Goal: Task Accomplishment & Management: Complete application form

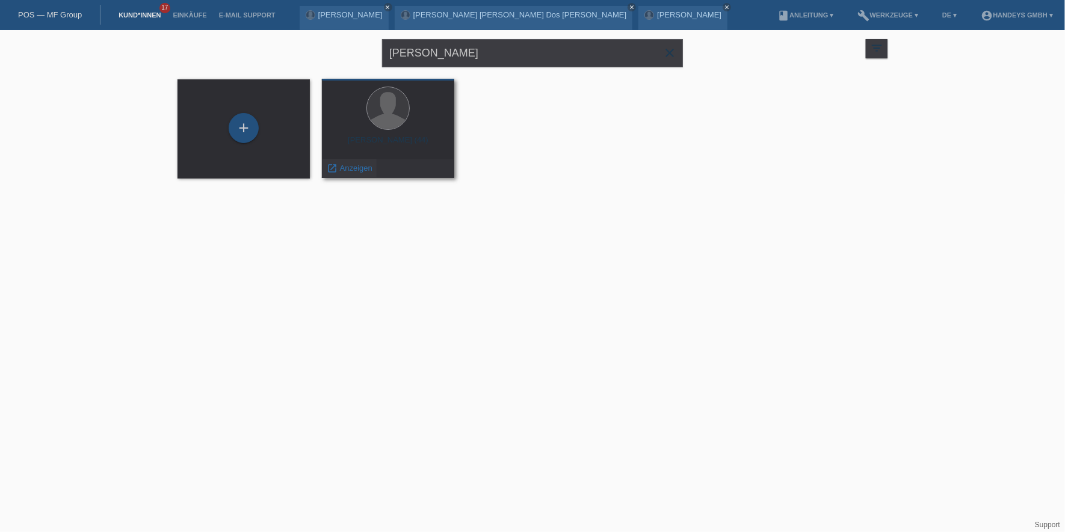
click at [363, 168] on span "Anzeigen" at bounding box center [356, 168] width 32 height 9
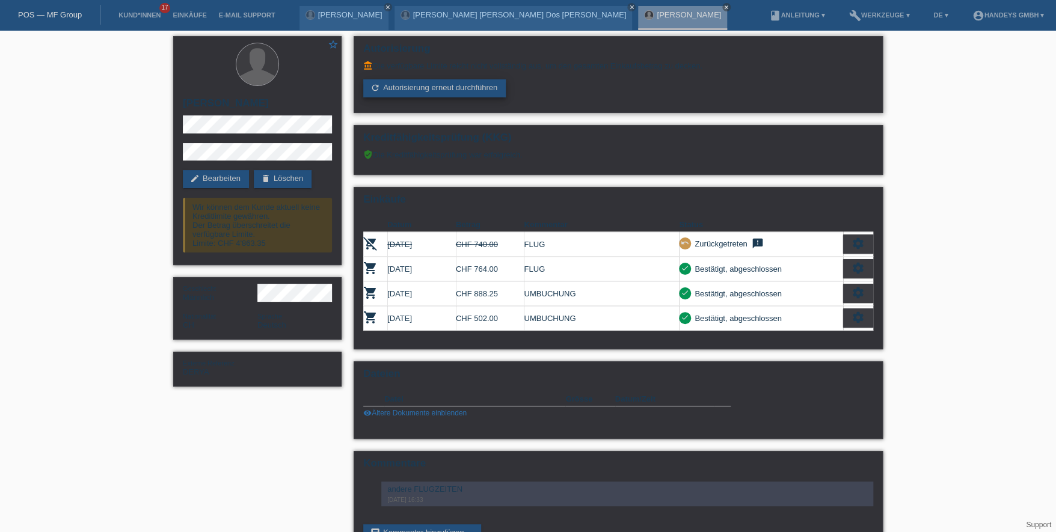
click at [419, 93] on link "refresh Autorisierung erneut durchführen" at bounding box center [434, 88] width 143 height 18
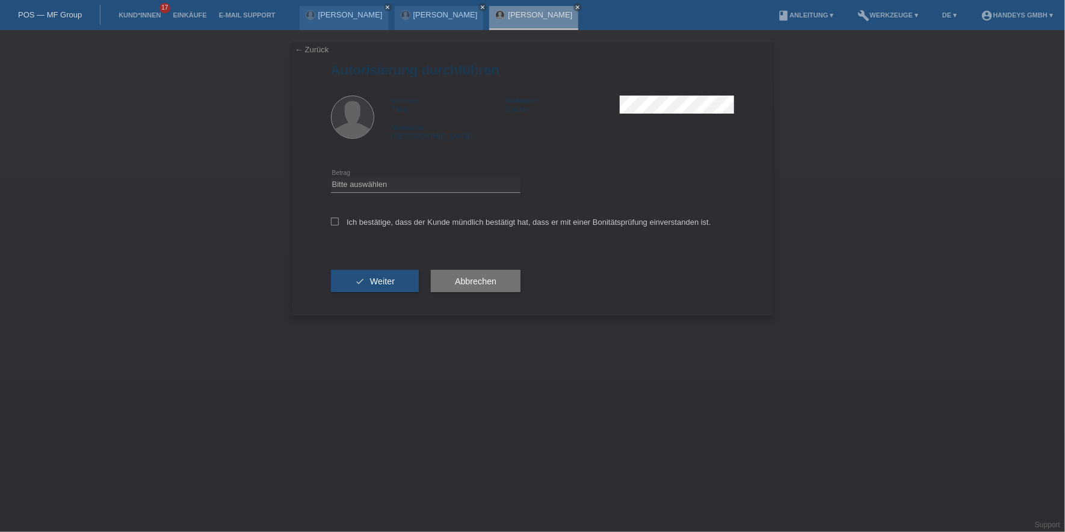
click at [381, 193] on div "Bitte auswählen CHF 1.00 - CHF 499.00 CHF 500.00 - CHF 1'999.00 CHF 2'000.00 - …" at bounding box center [425, 185] width 189 height 41
click at [390, 189] on select "Bitte auswählen CHF 1.00 - CHF 499.00 CHF 500.00 - CHF 1'999.00 CHF 2'000.00 - …" at bounding box center [425, 184] width 189 height 14
select select "2"
click at [331, 177] on select "Bitte auswählen CHF 1.00 - CHF 499.00 CHF 500.00 - CHF 1'999.00 CHF 2'000.00 - …" at bounding box center [425, 184] width 189 height 14
click at [379, 222] on label "Ich bestätige, dass der Kunde mündlich bestätigt hat, dass er mit einer Bonität…" at bounding box center [521, 222] width 380 height 9
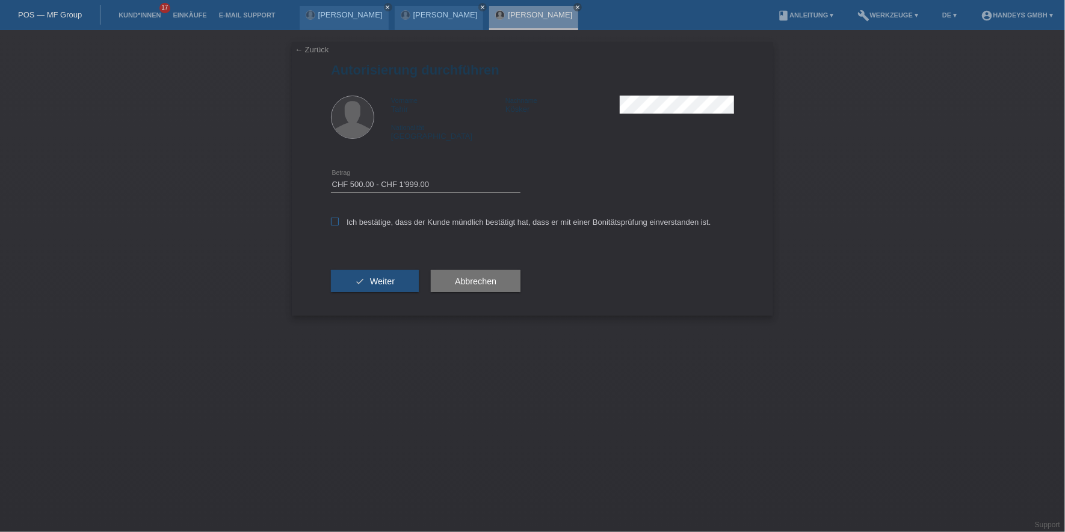
click at [339, 222] on input "Ich bestätige, dass der Kunde mündlich bestätigt hat, dass er mit einer Bonität…" at bounding box center [335, 222] width 8 height 8
checkbox input "true"
click at [366, 285] on button "check Weiter" at bounding box center [375, 281] width 88 height 23
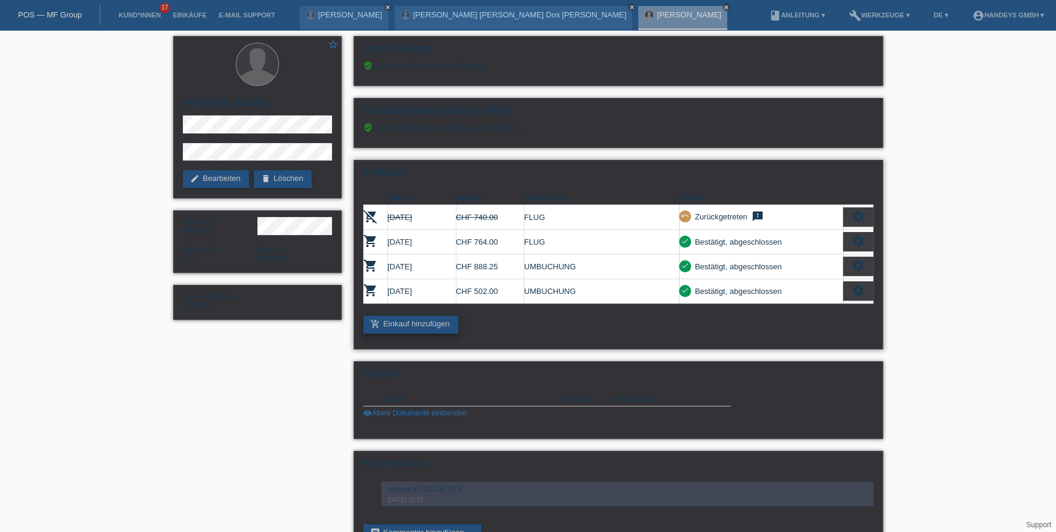
click at [431, 330] on link "add_shopping_cart Einkauf hinzufügen" at bounding box center [410, 325] width 95 height 18
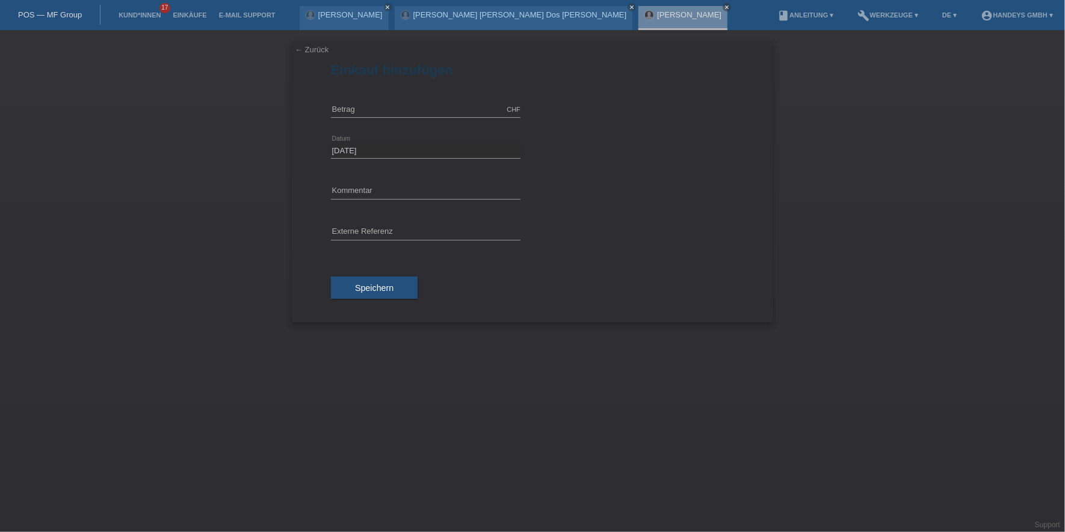
click at [419, 120] on div "CHF error Betrag" at bounding box center [425, 110] width 189 height 41
click at [424, 108] on input "text" at bounding box center [425, 109] width 189 height 15
type input "630.00"
click at [413, 193] on input "text" at bounding box center [425, 191] width 189 height 15
type input "FLUG PC"
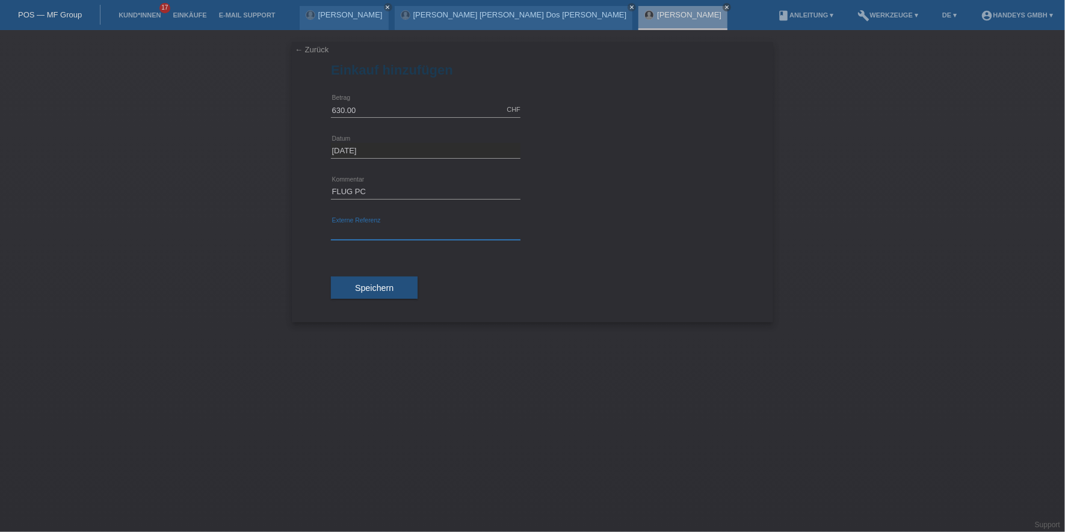
click at [402, 228] on input "text" at bounding box center [425, 232] width 189 height 15
type input "DERYA"
click at [334, 287] on button "Speichern" at bounding box center [374, 288] width 87 height 23
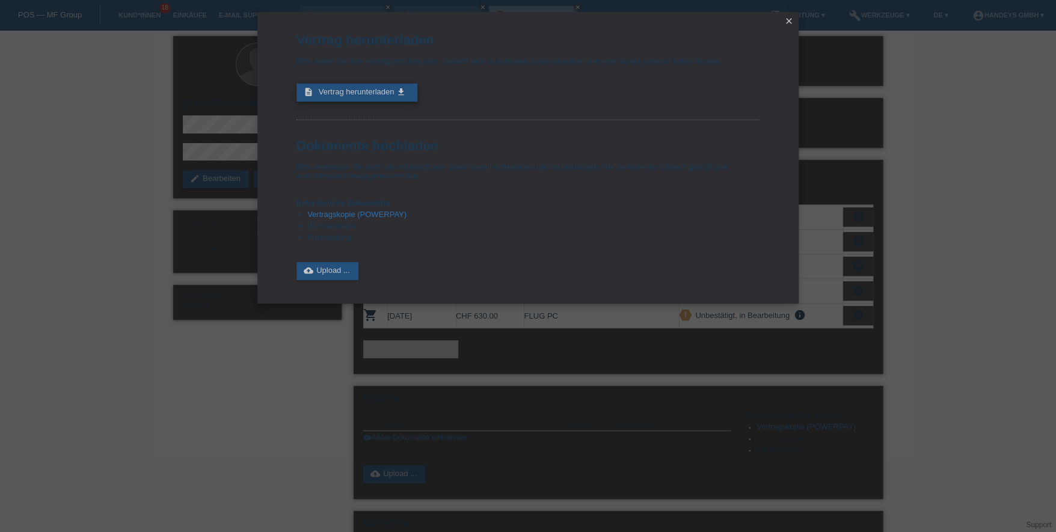
click at [331, 90] on span "Vertrag herunterladen" at bounding box center [357, 91] width 76 height 9
